Goal: Information Seeking & Learning: Learn about a topic

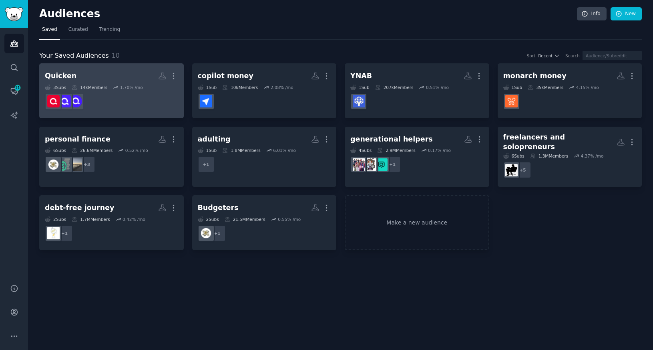
click at [107, 70] on h2 "Quicken More" at bounding box center [111, 76] width 133 height 14
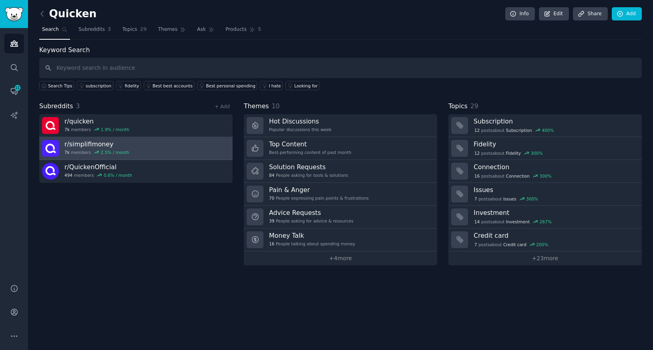
click at [80, 145] on h3 "r/ simplifimoney" at bounding box center [96, 144] width 65 height 8
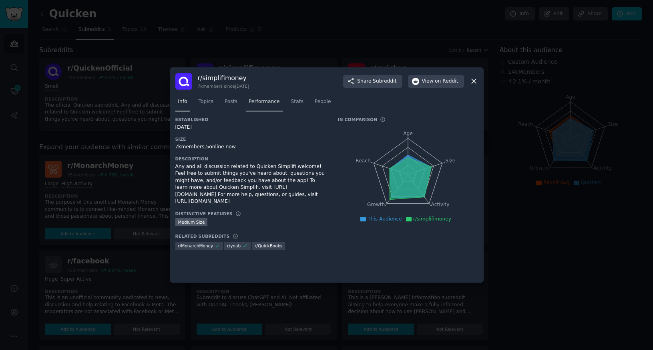
click at [258, 100] on span "Performance" at bounding box center [264, 101] width 31 height 7
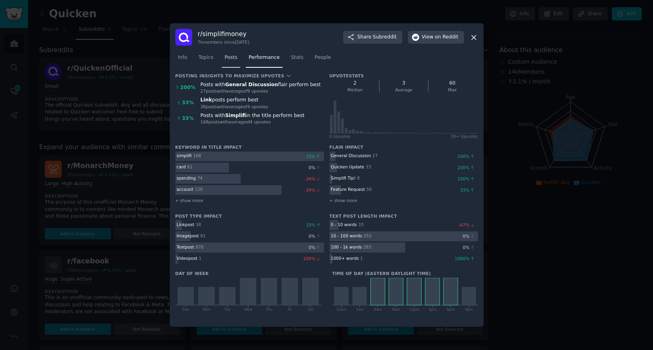
click at [229, 57] on span "Posts" at bounding box center [231, 57] width 13 height 7
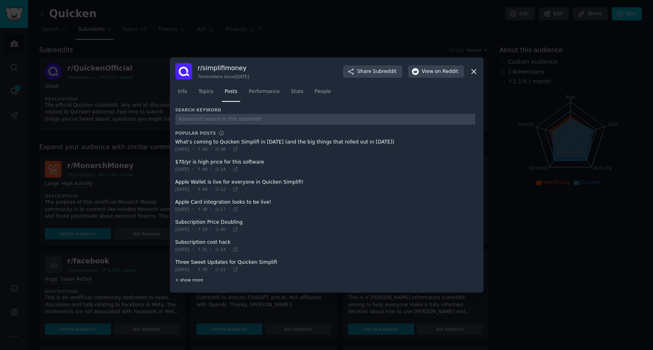
click at [185, 280] on span "+ show more" at bounding box center [189, 280] width 28 height 6
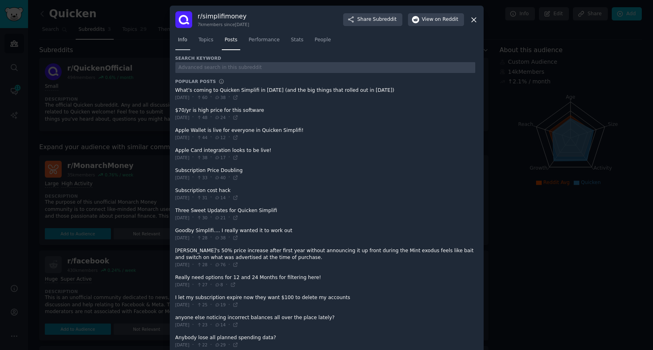
click at [179, 38] on span "Info" at bounding box center [182, 39] width 9 height 7
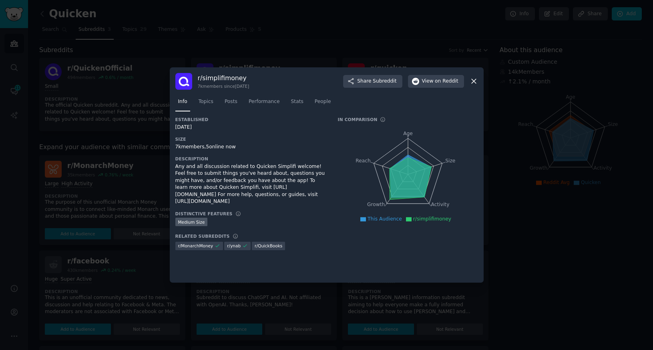
click at [471, 81] on icon at bounding box center [474, 81] width 8 height 8
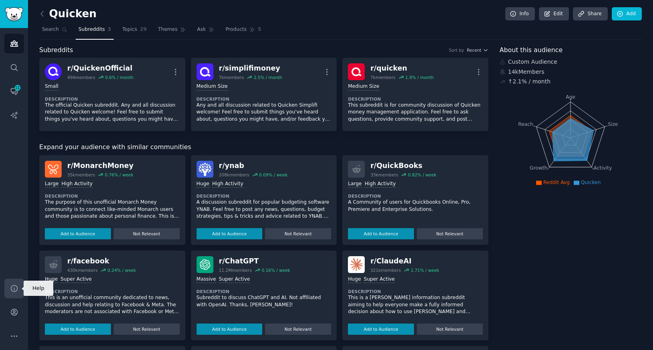
click at [14, 292] on icon "Sidebar" at bounding box center [14, 288] width 8 height 8
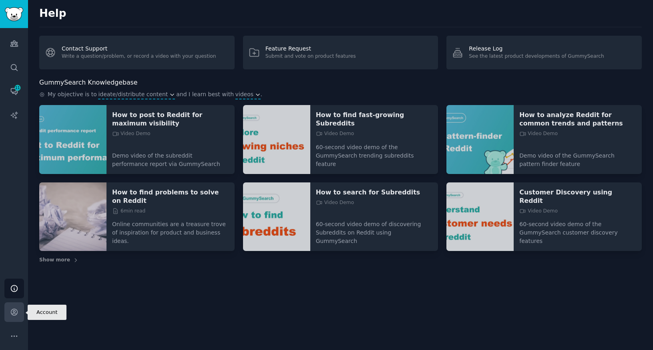
click at [16, 312] on icon "Sidebar" at bounding box center [14, 312] width 8 height 8
